Goal: Task Accomplishment & Management: Complete application form

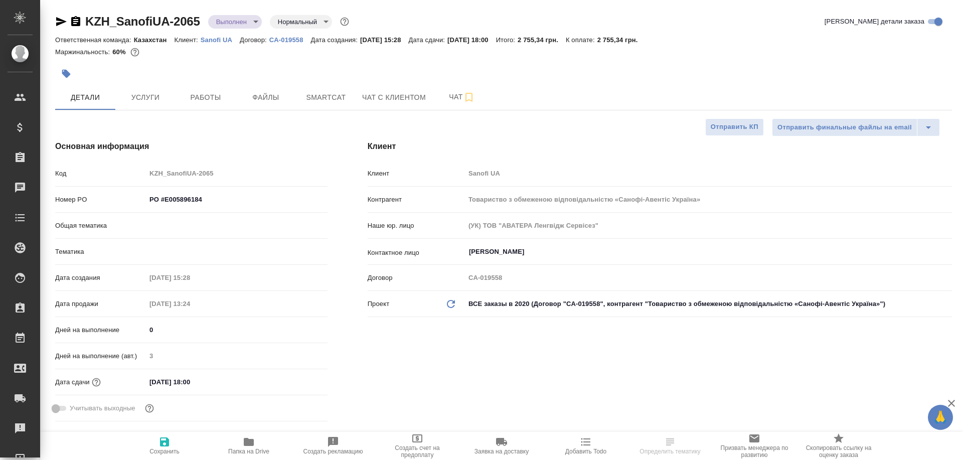
select select "RU"
type input "[PERSON_NAME]"
type input "Юридический"
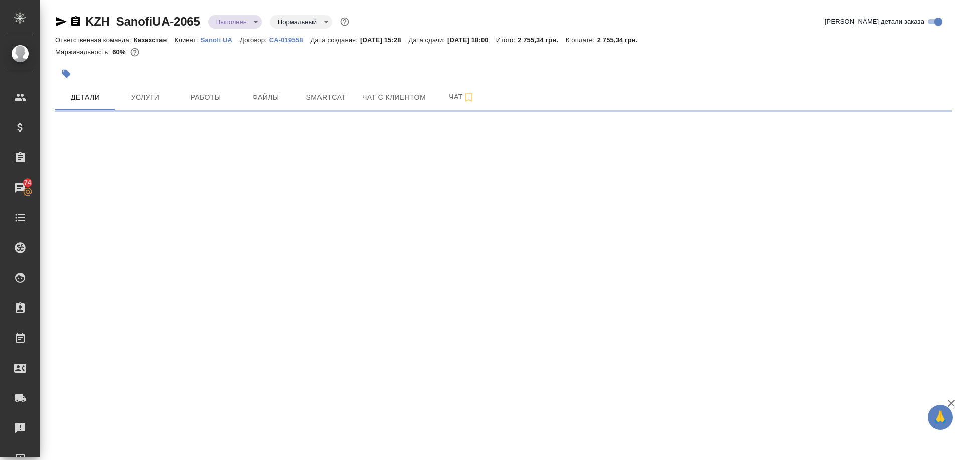
select select "RU"
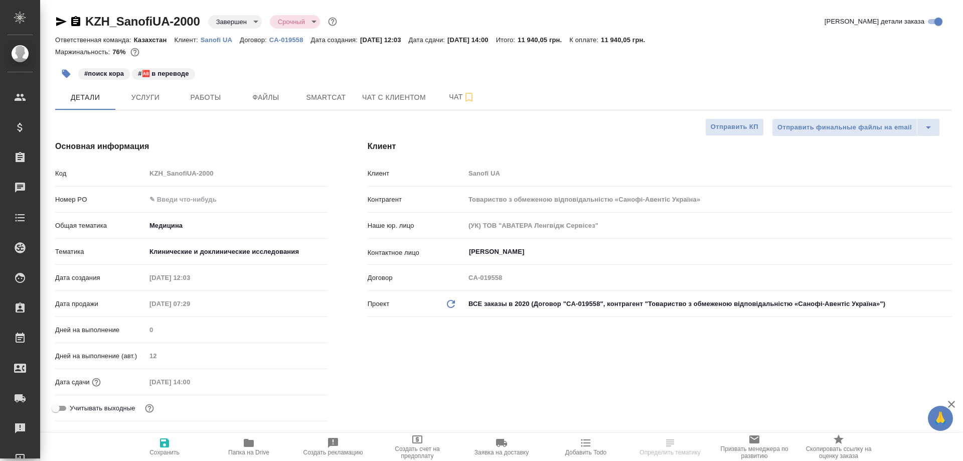
type textarea "x"
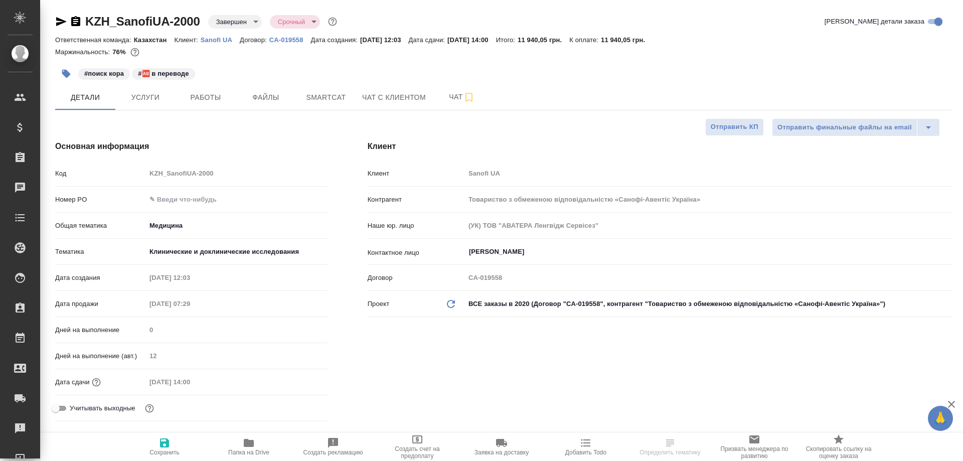
type textarea "x"
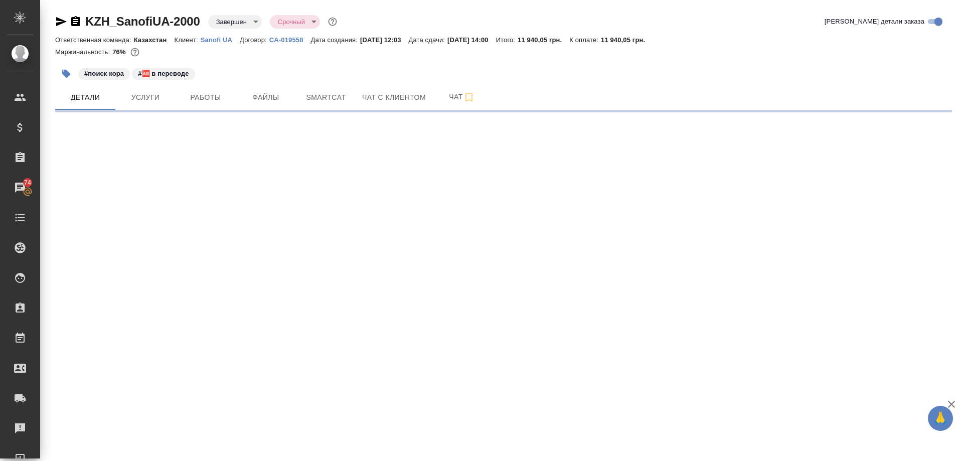
select select "RU"
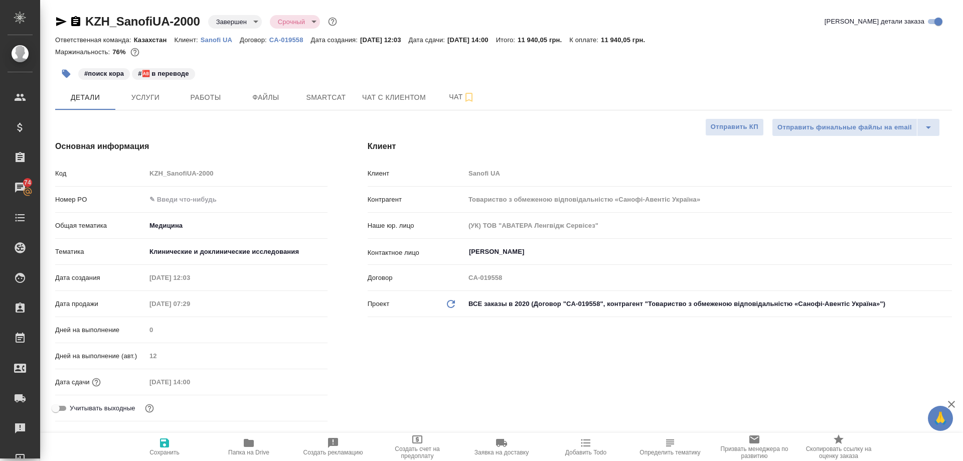
type textarea "x"
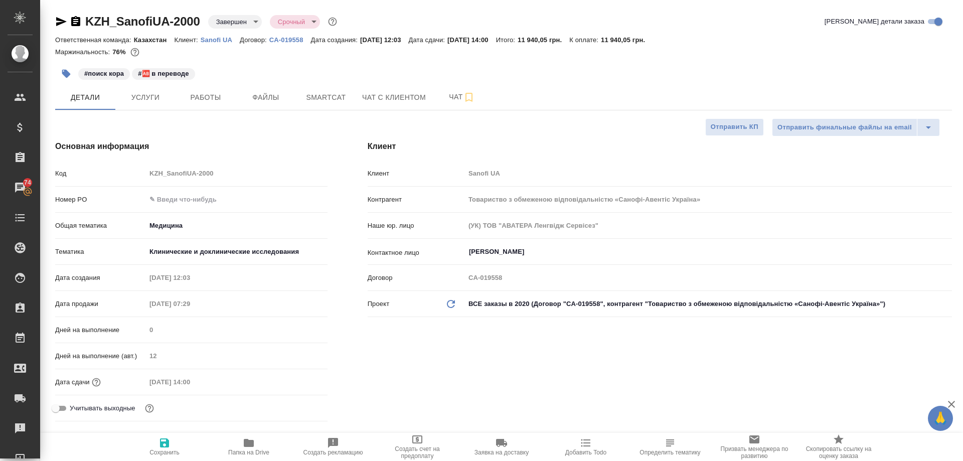
type textarea "x"
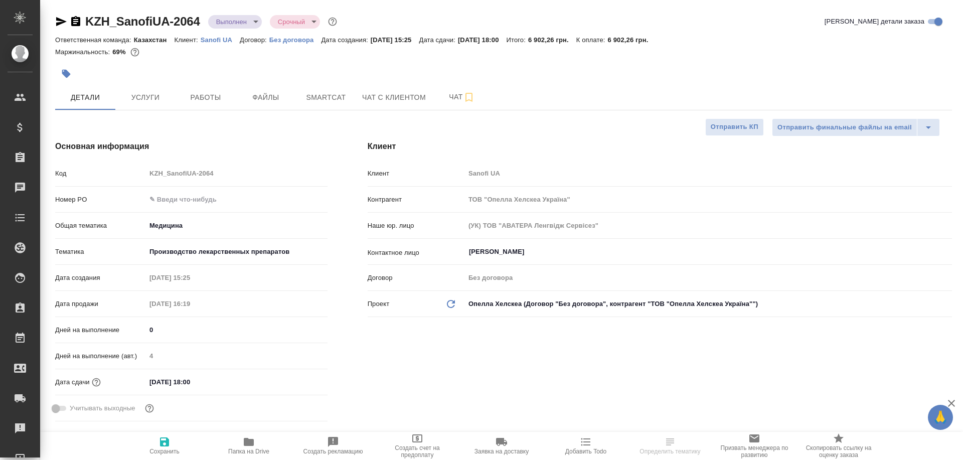
select select "RU"
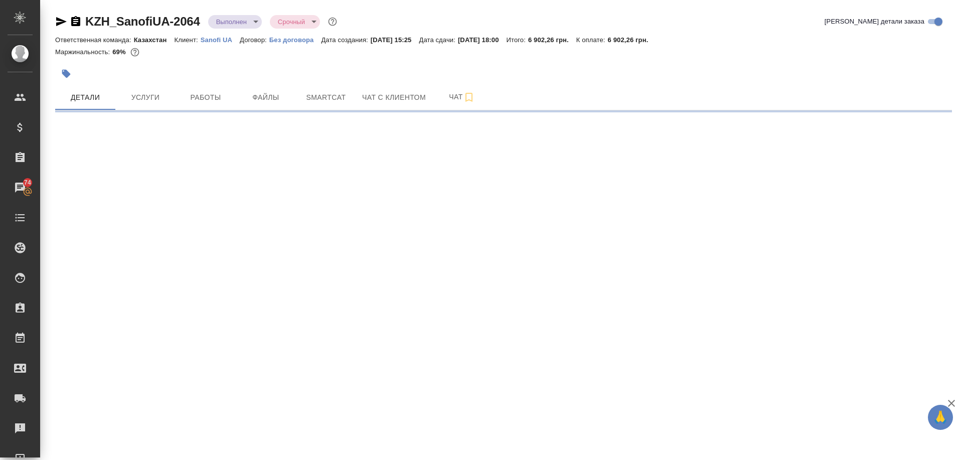
select select "RU"
